Goal: Information Seeking & Learning: Find specific page/section

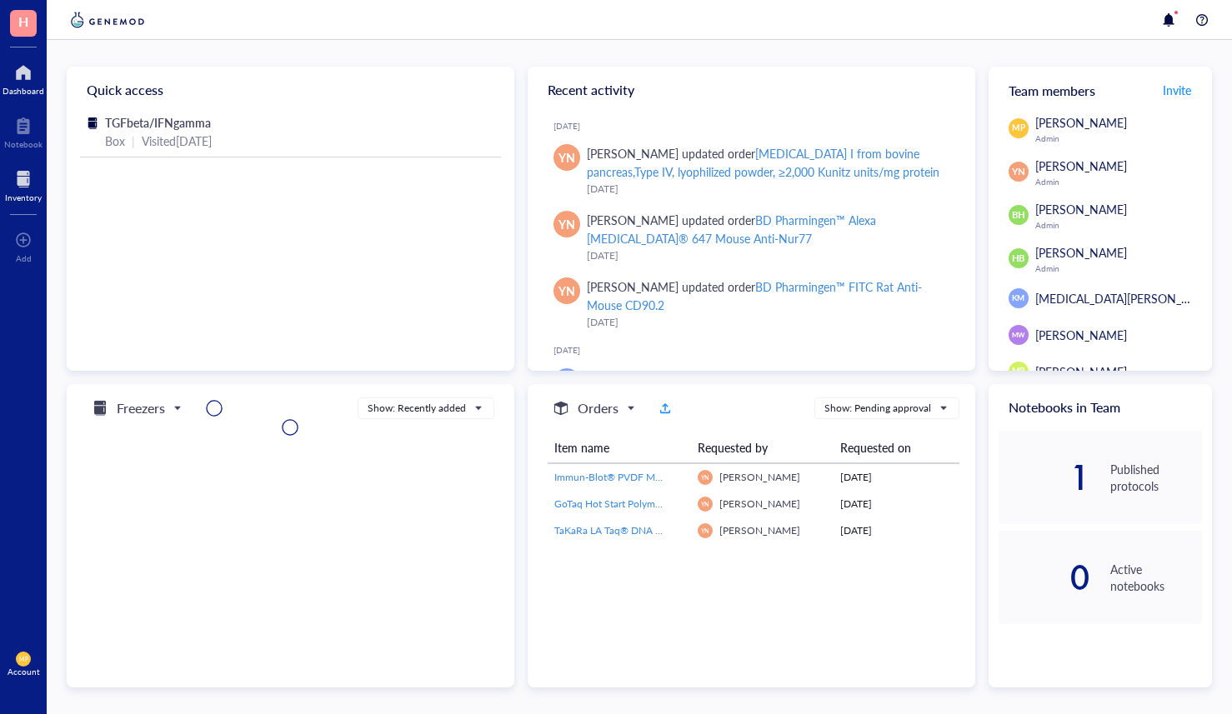
click at [23, 178] on div at bounding box center [23, 179] width 37 height 27
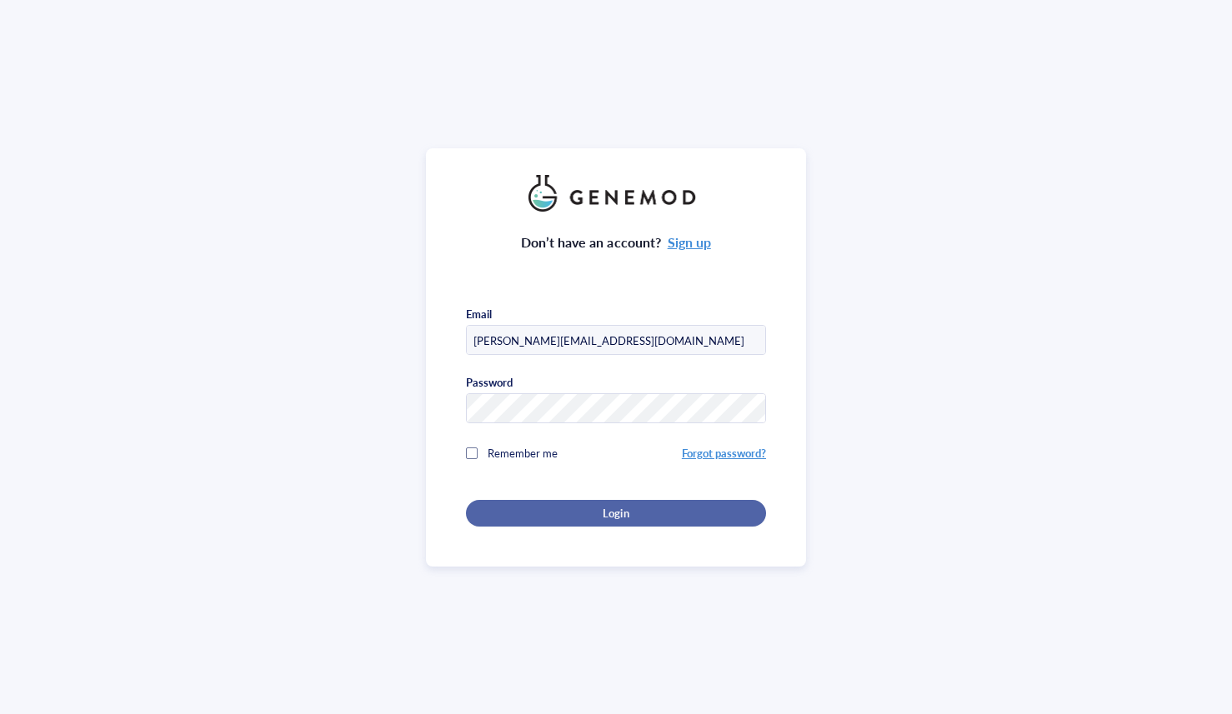
click at [613, 513] on span "Login" at bounding box center [616, 513] width 26 height 15
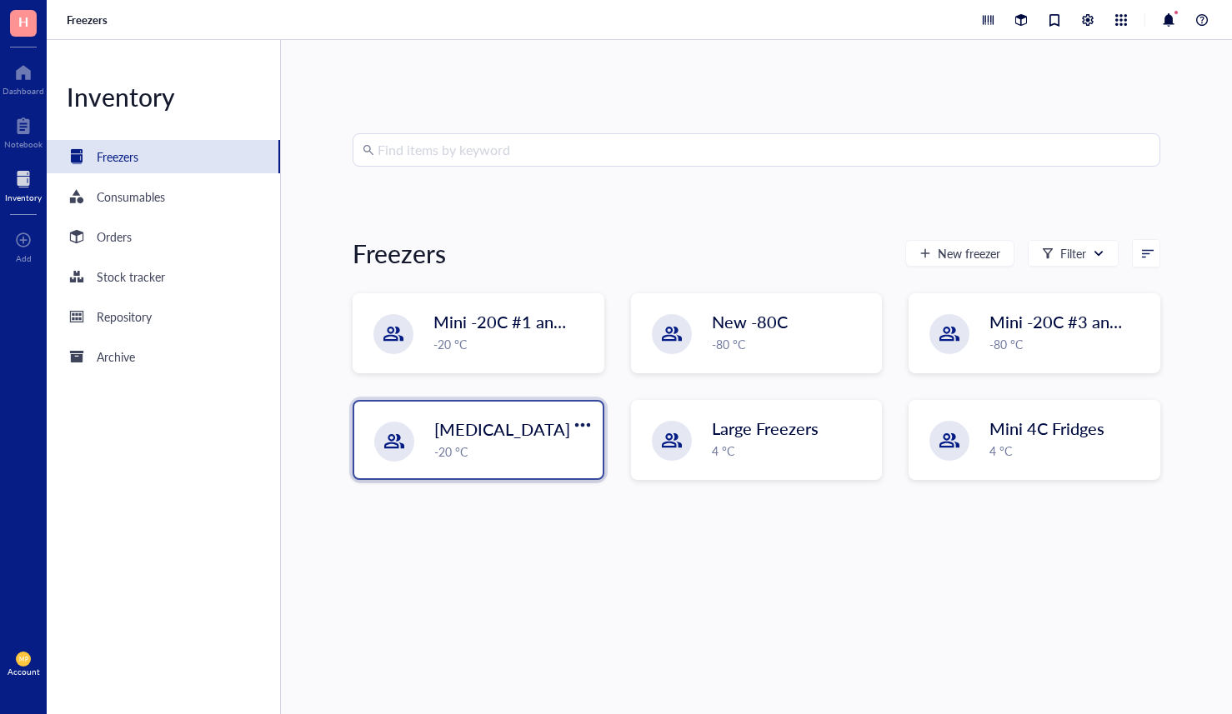
click at [535, 457] on div "-20 °C" at bounding box center [513, 452] width 158 height 18
click at [425, 128] on div "Find items by keyword Freezers New freezer Filter Mini -20C #1 and #2 -20 °C Ne…" at bounding box center [756, 377] width 951 height 674
click at [418, 141] on input "search" at bounding box center [764, 150] width 773 height 32
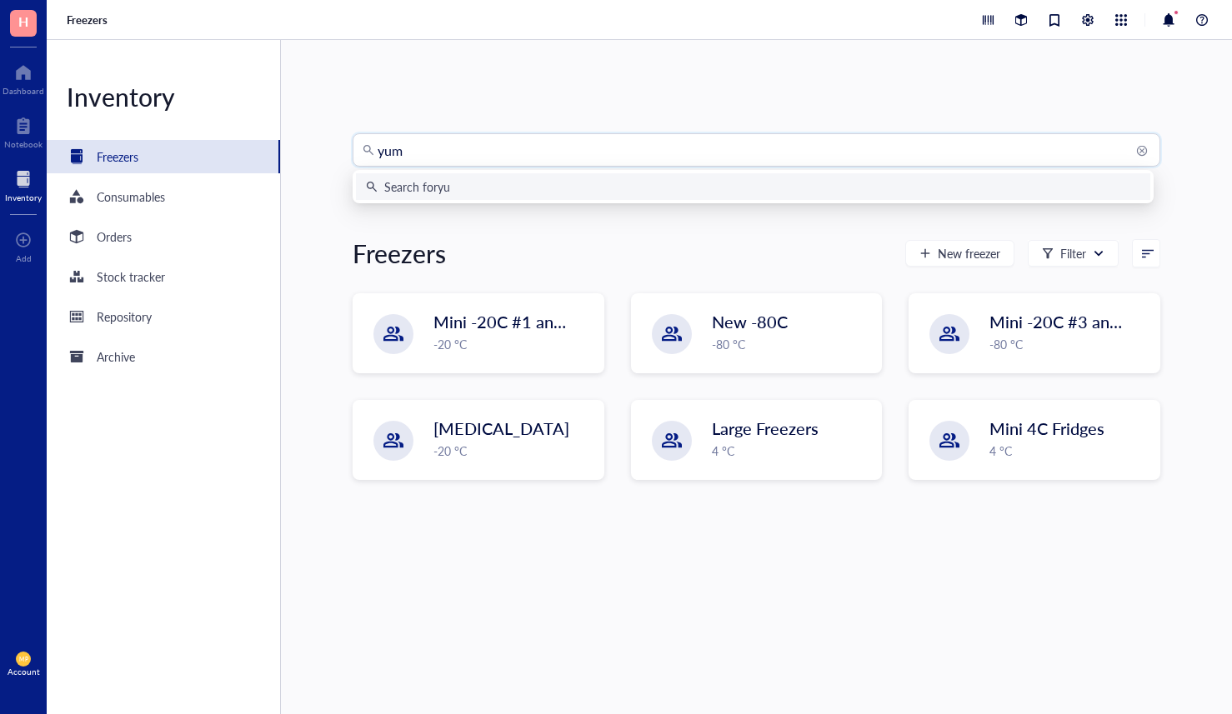
type input "yumm"
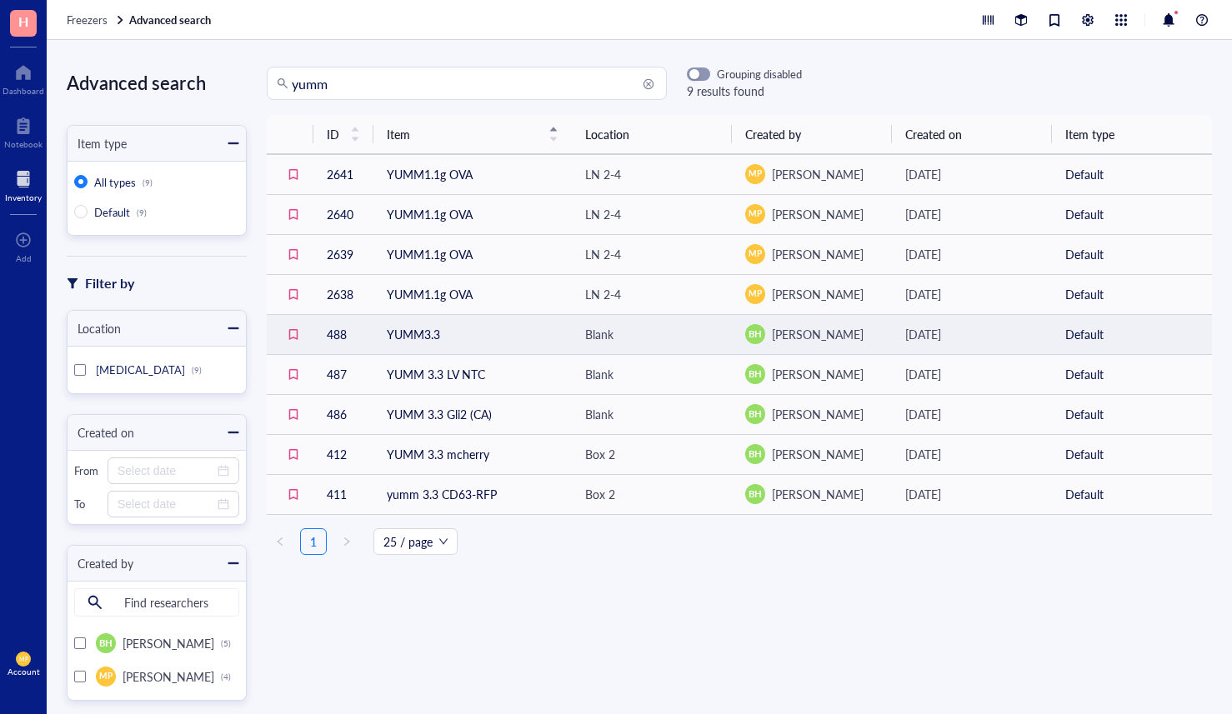
scroll to position [33, 0]
